Goal: Check status: Check status

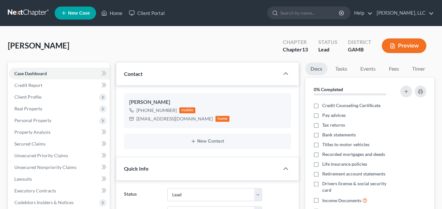
select select "10"
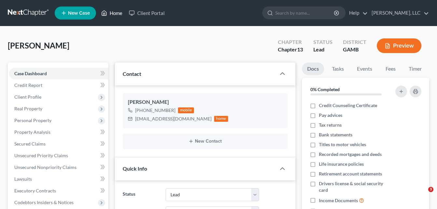
click at [112, 14] on link "Home" at bounding box center [112, 13] width 28 height 12
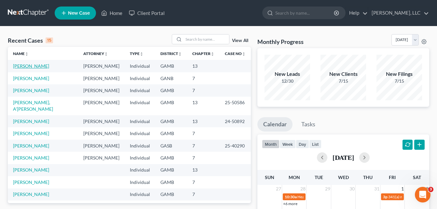
click at [35, 66] on link "[PERSON_NAME]" at bounding box center [31, 66] width 36 height 6
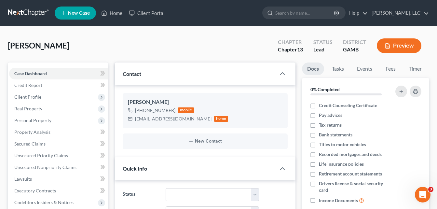
click at [110, 50] on div "[PERSON_NAME] Upgraded Chapter Chapter 13 Status Lead District [GEOGRAPHIC_DATA…" at bounding box center [219, 48] width 422 height 28
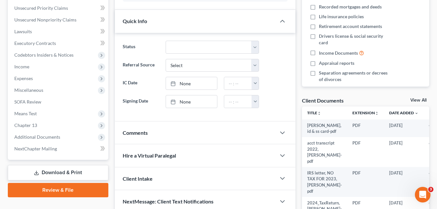
scroll to position [158, 0]
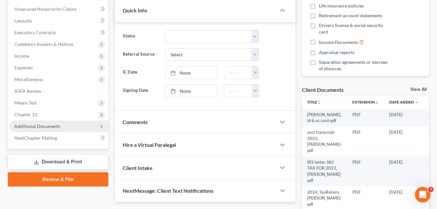
click at [42, 126] on span "Additional Documents" at bounding box center [37, 126] width 46 height 6
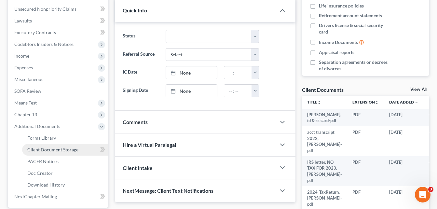
click at [41, 149] on span "Client Document Storage" at bounding box center [52, 150] width 51 height 6
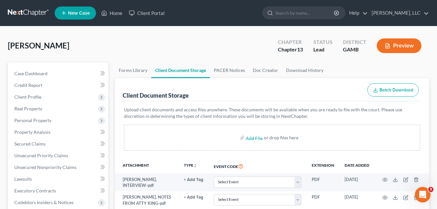
click at [110, 47] on div "[PERSON_NAME] Upgraded Chapter Chapter 13 Status Lead District [GEOGRAPHIC_DATA…" at bounding box center [219, 48] width 422 height 28
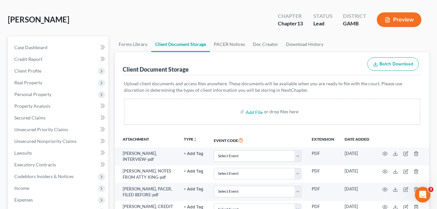
scroll to position [13, 0]
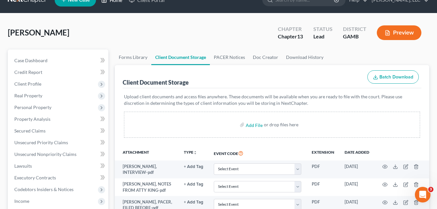
click at [114, 3] on link "Home" at bounding box center [112, 0] width 28 height 12
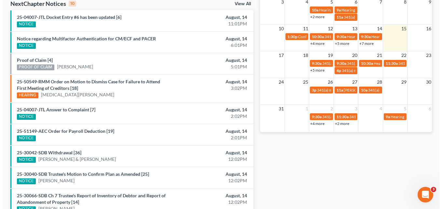
scroll to position [201, 0]
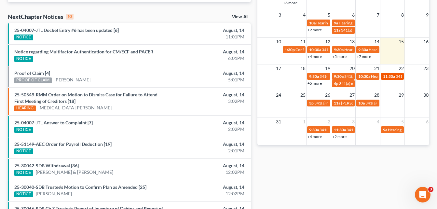
click at [389, 75] on span "11:30a" at bounding box center [389, 76] width 12 height 5
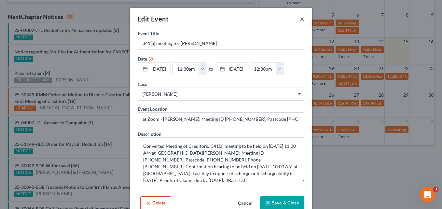
click at [300, 19] on button "×" at bounding box center [302, 19] width 5 height 8
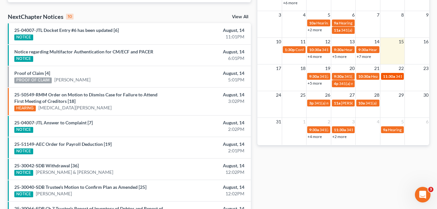
click at [389, 78] on span "11:30a" at bounding box center [389, 76] width 12 height 5
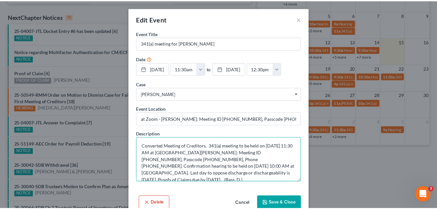
scroll to position [7, 0]
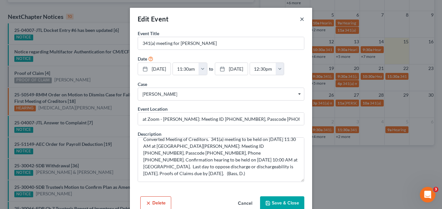
click at [300, 22] on button "×" at bounding box center [302, 19] width 5 height 8
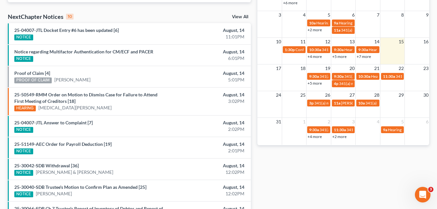
click at [257, 17] on div "Monthly Progress Bankruptcy Bankruptcy [DATE] [DATE] [DATE] [DATE] [DATE] [DATE…" at bounding box center [343, 50] width 178 height 434
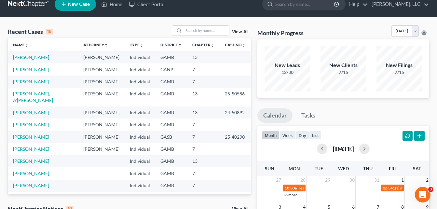
scroll to position [0, 0]
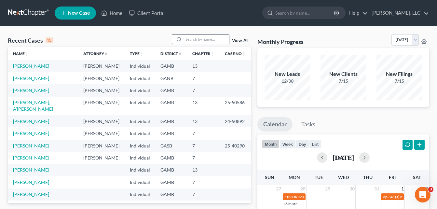
click at [214, 39] on input "search" at bounding box center [207, 39] width 46 height 9
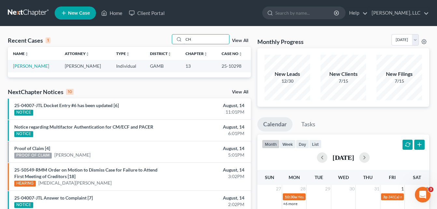
type input "C"
click at [114, 14] on link "Home" at bounding box center [112, 13] width 28 height 12
click at [255, 34] on div "Recent Cases 1 View All Name unfold_more expand_more expand_less Attorney unfol…" at bounding box center [218, 195] width 437 height 338
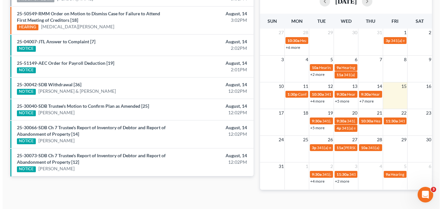
scroll to position [167, 0]
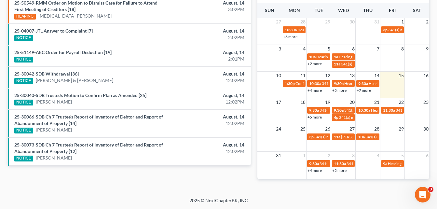
click at [314, 117] on link "+5 more" at bounding box center [315, 117] width 14 height 5
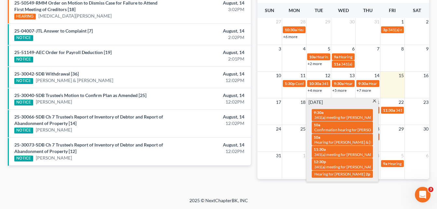
click at [376, 101] on span at bounding box center [374, 102] width 5 height 4
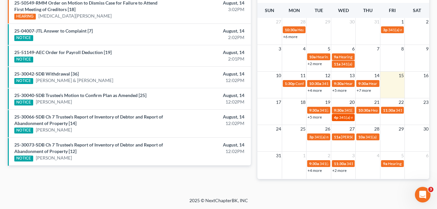
click at [339, 120] on span "341(a) meeting for [PERSON_NAME]" at bounding box center [370, 117] width 63 height 5
click at [347, 118] on span "341(a) meeting for [PERSON_NAME]" at bounding box center [370, 117] width 63 height 5
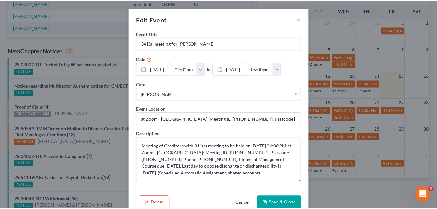
scroll to position [279, 0]
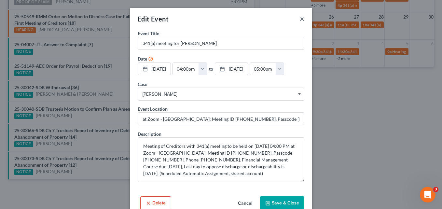
click at [300, 21] on button "×" at bounding box center [302, 19] width 5 height 8
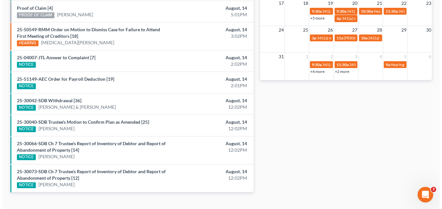
scroll to position [214, 0]
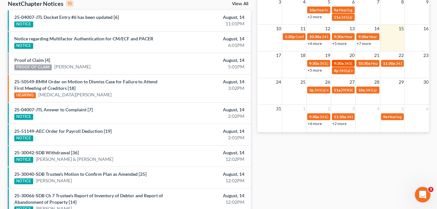
click at [340, 64] on span "9:30a" at bounding box center [339, 63] width 10 height 5
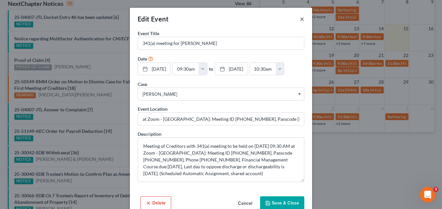
click at [300, 18] on button "×" at bounding box center [302, 19] width 5 height 8
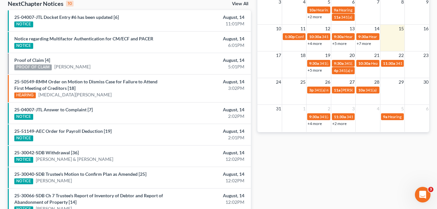
click at [316, 70] on link "+5 more" at bounding box center [315, 70] width 14 height 5
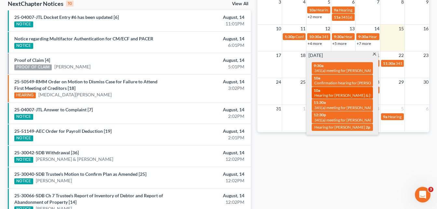
click at [347, 97] on span "Hearing for [PERSON_NAME] & [PERSON_NAME]" at bounding box center [357, 95] width 85 height 5
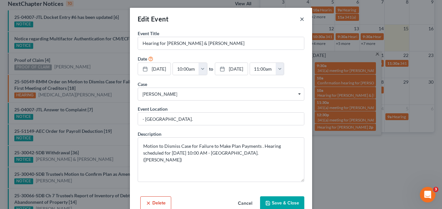
click at [300, 22] on button "×" at bounding box center [302, 19] width 5 height 8
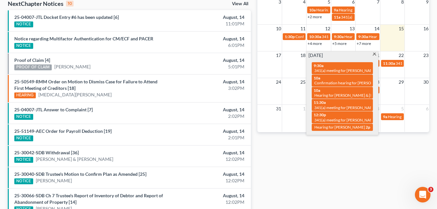
click at [374, 56] on span at bounding box center [374, 55] width 5 height 4
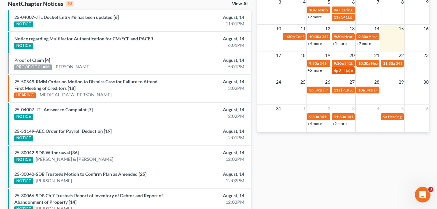
click at [342, 73] on span "341(a) meeting for [PERSON_NAME]" at bounding box center [370, 70] width 63 height 5
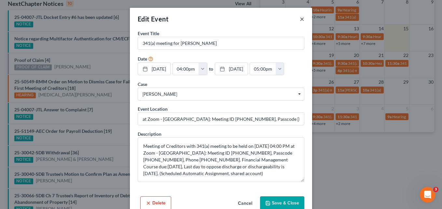
click at [300, 21] on button "×" at bounding box center [302, 19] width 5 height 8
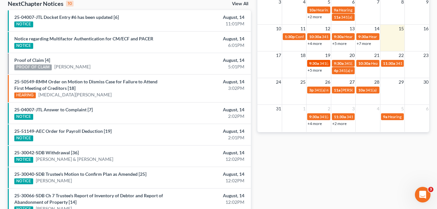
click at [314, 65] on span "9:30a" at bounding box center [314, 63] width 10 height 5
